Goal: Information Seeking & Learning: Check status

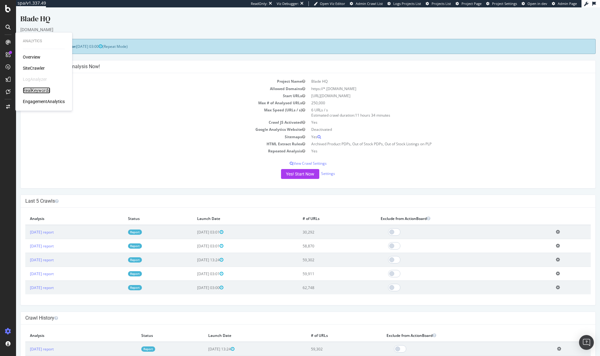
click at [33, 89] on div "RealKeywords" at bounding box center [36, 90] width 27 height 6
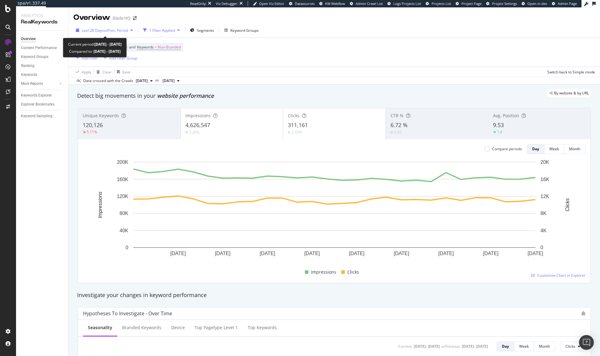
click at [127, 28] on span "vs Prev. Period" at bounding box center [116, 30] width 24 height 5
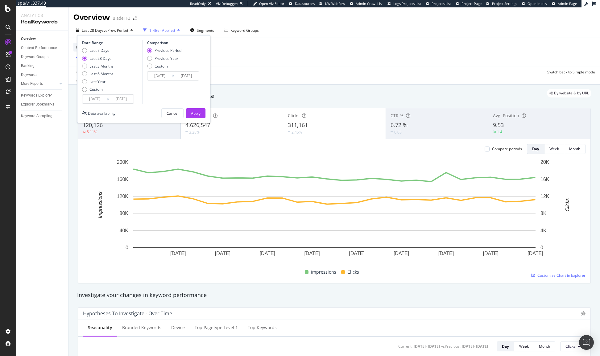
click at [270, 65] on div "Device = All and Country = All and Keywords = Non-Branded Add Filter Add Filter…" at bounding box center [334, 52] width 522 height 29
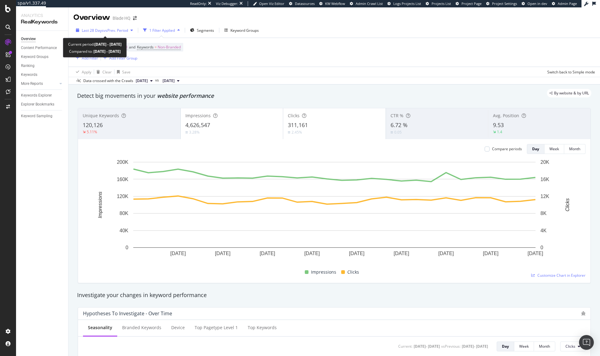
click at [123, 33] on span "vs Prev. Period" at bounding box center [116, 30] width 24 height 5
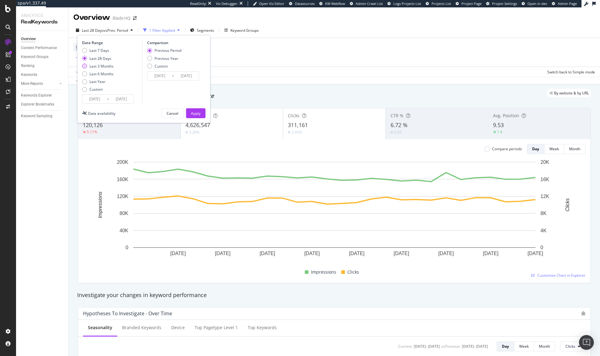
click at [108, 65] on div "Last 3 Months" at bounding box center [101, 66] width 24 height 5
type input "[DATE]"
click at [199, 115] on div "Apply" at bounding box center [196, 113] width 10 height 5
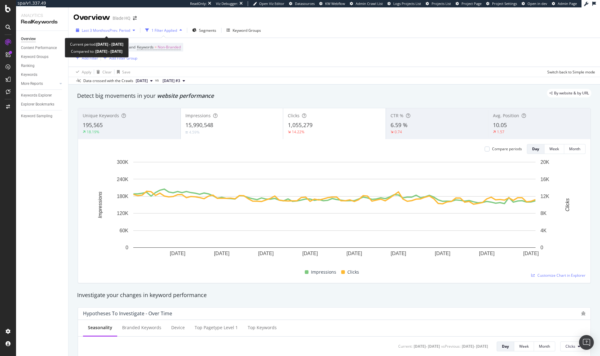
click at [138, 32] on div "Last 3 Months vs Prev. Period" at bounding box center [105, 30] width 64 height 9
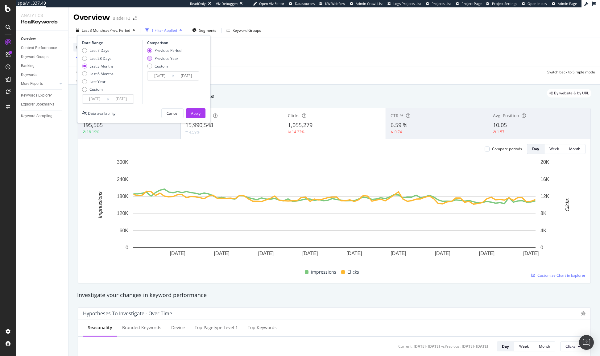
click at [158, 59] on div "Previous Year" at bounding box center [167, 58] width 24 height 5
type input "[DATE]"
click at [203, 112] on button "Apply" at bounding box center [195, 113] width 19 height 10
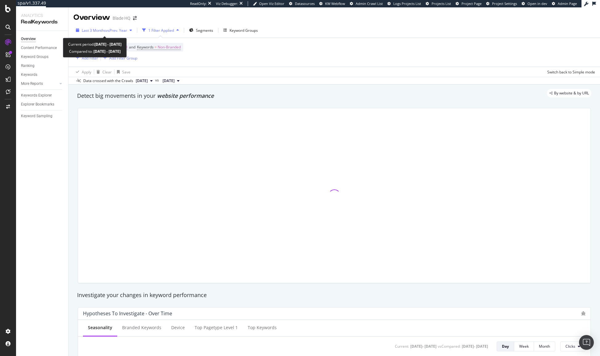
click at [116, 29] on span "vs Prev. Year" at bounding box center [116, 30] width 21 height 5
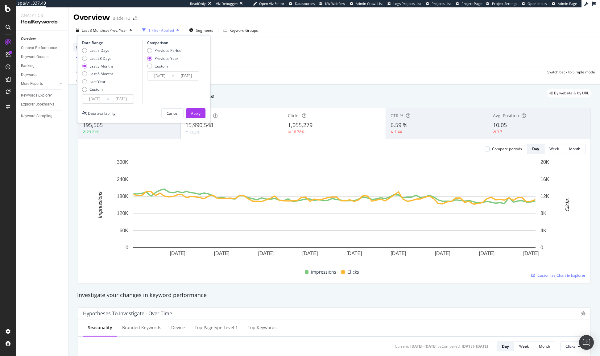
click at [98, 98] on input "[DATE]" at bounding box center [94, 99] width 25 height 9
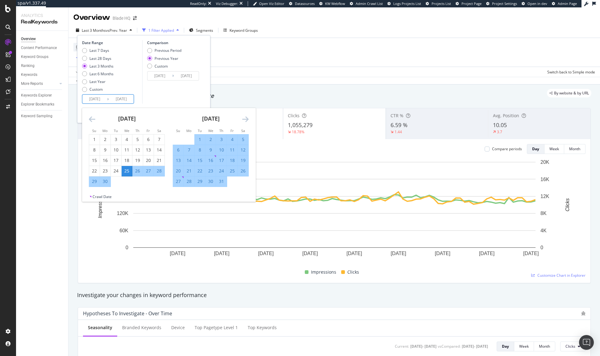
click at [230, 152] on div "11" at bounding box center [232, 150] width 10 height 6
type input "[DATE]"
click at [246, 118] on icon "Move forward to switch to the next month." at bounding box center [245, 118] width 6 height 7
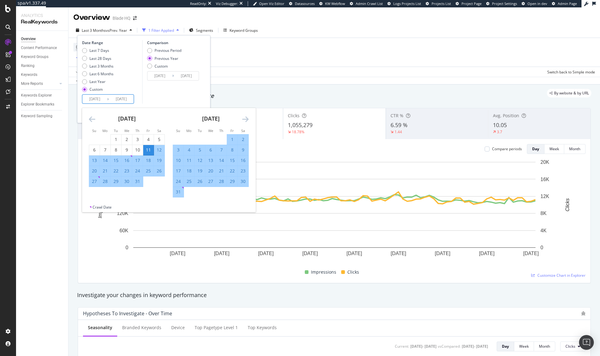
click at [246, 118] on icon "Move forward to switch to the next month." at bounding box center [245, 118] width 6 height 7
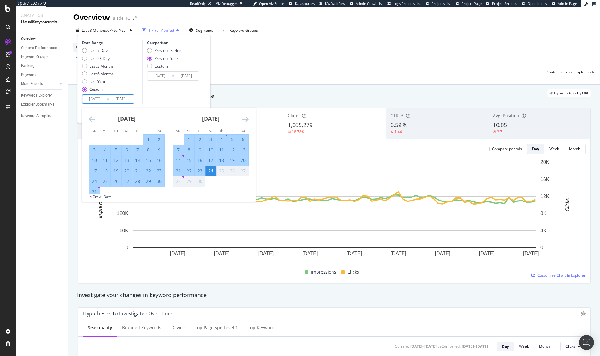
click at [94, 119] on icon "Move backward to switch to the previous month." at bounding box center [92, 118] width 6 height 7
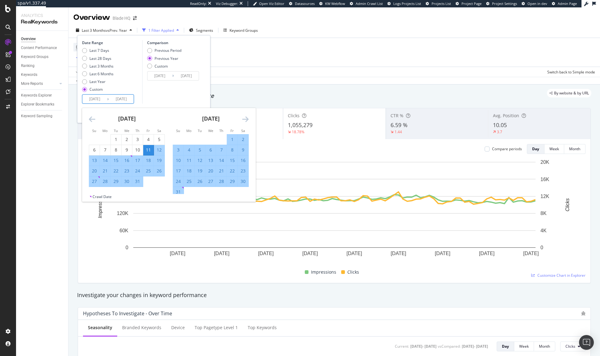
click at [249, 120] on div "[DATE] 1 2 3 4 5 6 7 8 9 10 11 12 13 14 15 16 17 18 19 20 21 22 23 24 25 26 27 …" at bounding box center [211, 152] width 84 height 89
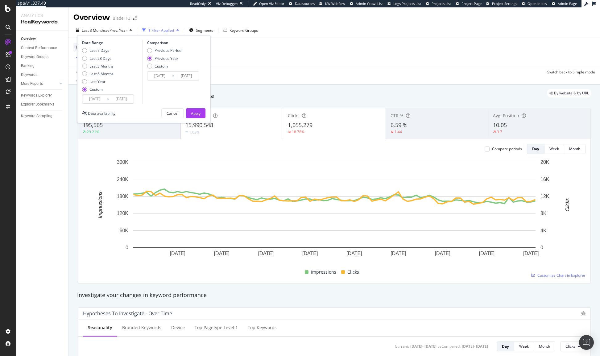
click at [191, 94] on div "Comparison Previous Period Previous Year Custom [DATE] Navigate forward to inte…" at bounding box center [171, 72] width 59 height 64
click at [201, 110] on button "Apply" at bounding box center [195, 113] width 19 height 10
